Goal: Task Accomplishment & Management: Manage account settings

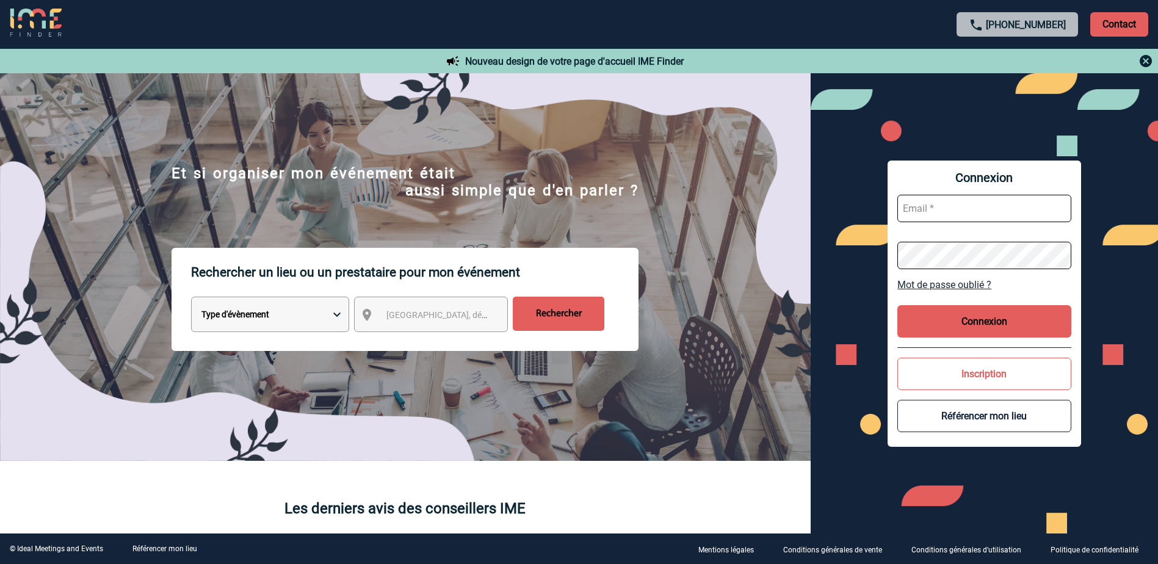
click at [974, 206] on input "text" at bounding box center [985, 208] width 174 height 27
paste input "[PERSON_NAME][EMAIL_ADDRESS][DOMAIN_NAME]"
type input "[PERSON_NAME][EMAIL_ADDRESS][DOMAIN_NAME]"
click at [1012, 322] on button "Connexion" at bounding box center [985, 321] width 174 height 32
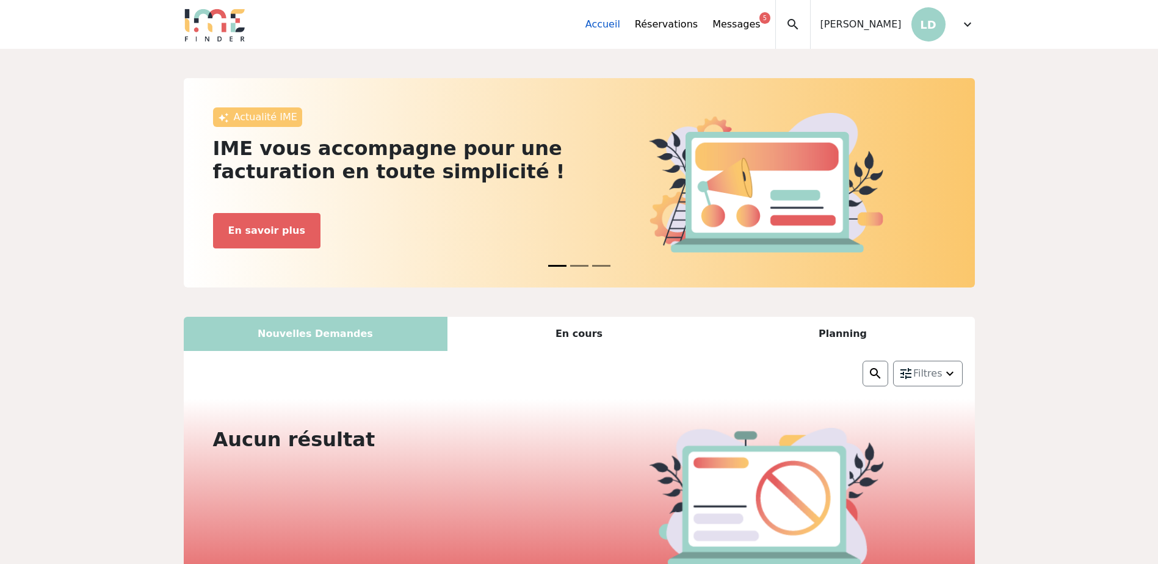
click at [620, 24] on link "Accueil" at bounding box center [603, 24] width 35 height 15
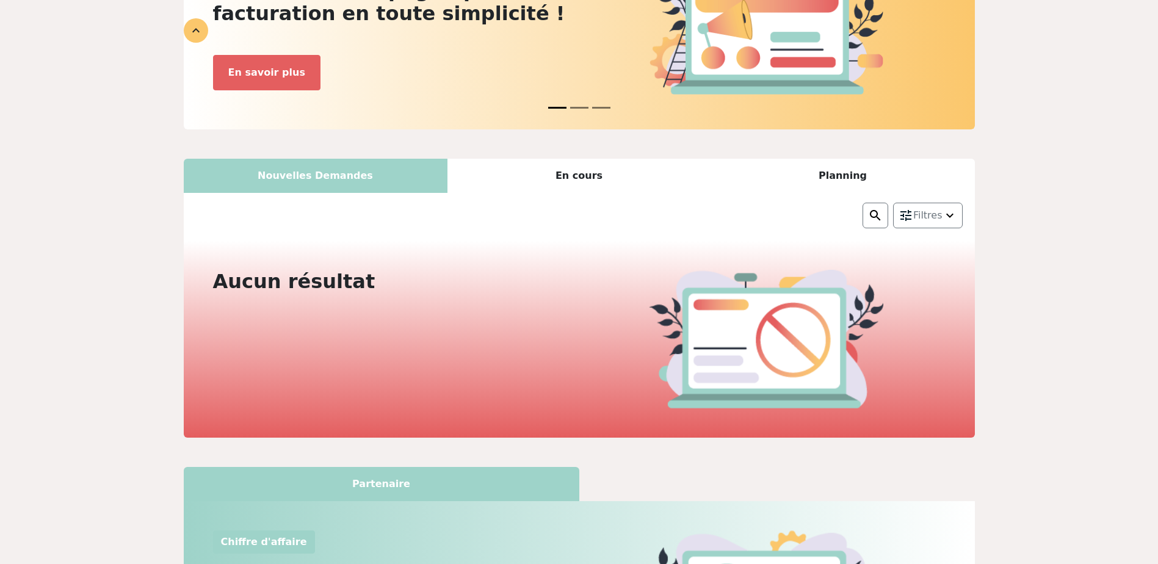
scroll to position [158, 0]
